Goal: Navigation & Orientation: Find specific page/section

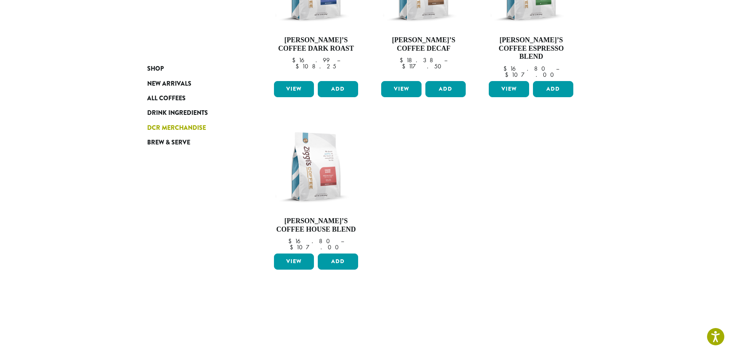
click at [187, 127] on span "DCR Merchandise" at bounding box center [176, 128] width 59 height 10
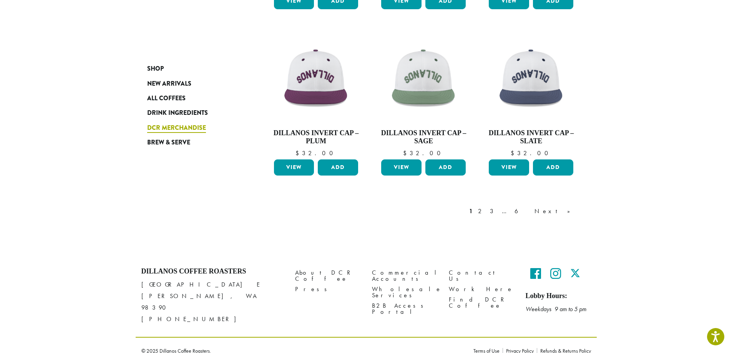
scroll to position [600, 0]
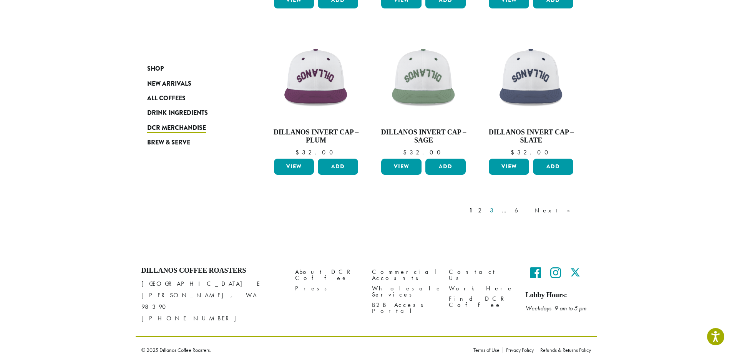
click at [498, 212] on link "3" at bounding box center [493, 210] width 10 height 9
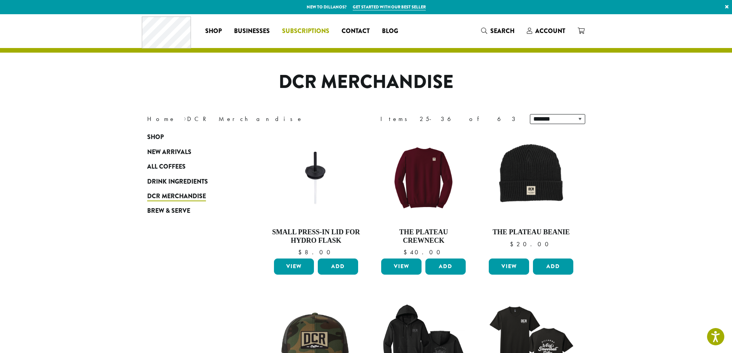
click at [294, 28] on span "Subscriptions" at bounding box center [305, 32] width 47 height 10
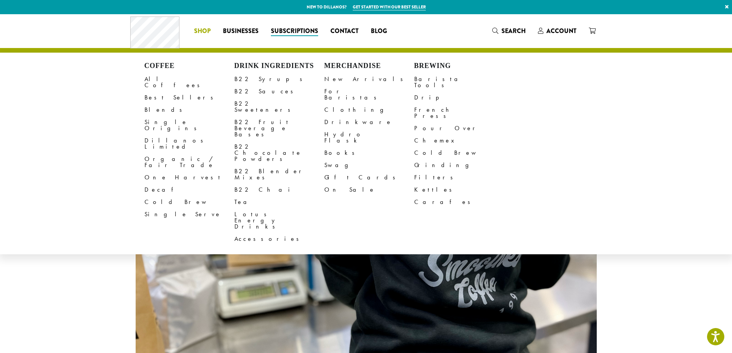
click at [206, 32] on span "Shop" at bounding box center [202, 32] width 17 height 10
